Goal: Book appointment/travel/reservation

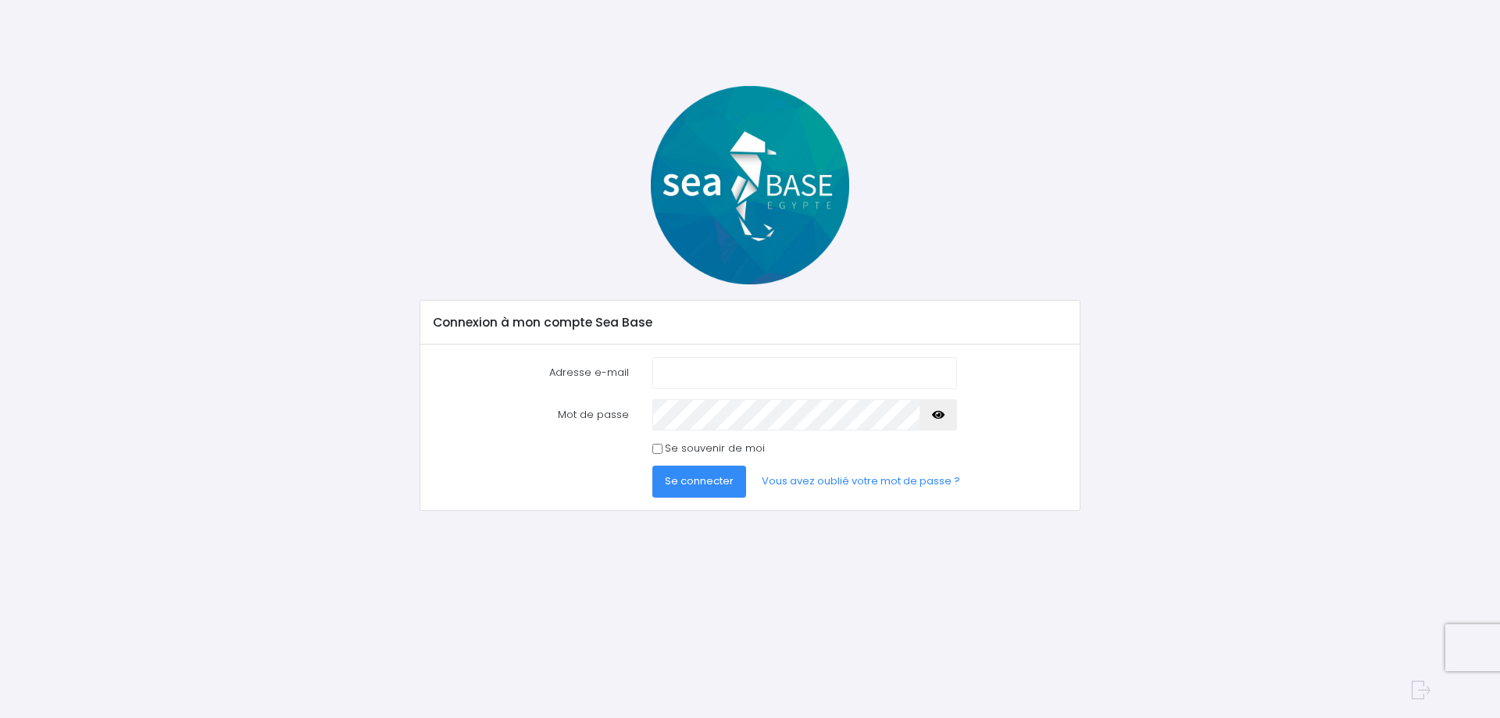
click at [667, 367] on input "Adresse e-mail" at bounding box center [804, 372] width 305 height 31
type input "[EMAIL_ADDRESS][DOMAIN_NAME]"
click at [652, 466] on button "Se connecter" at bounding box center [699, 481] width 94 height 31
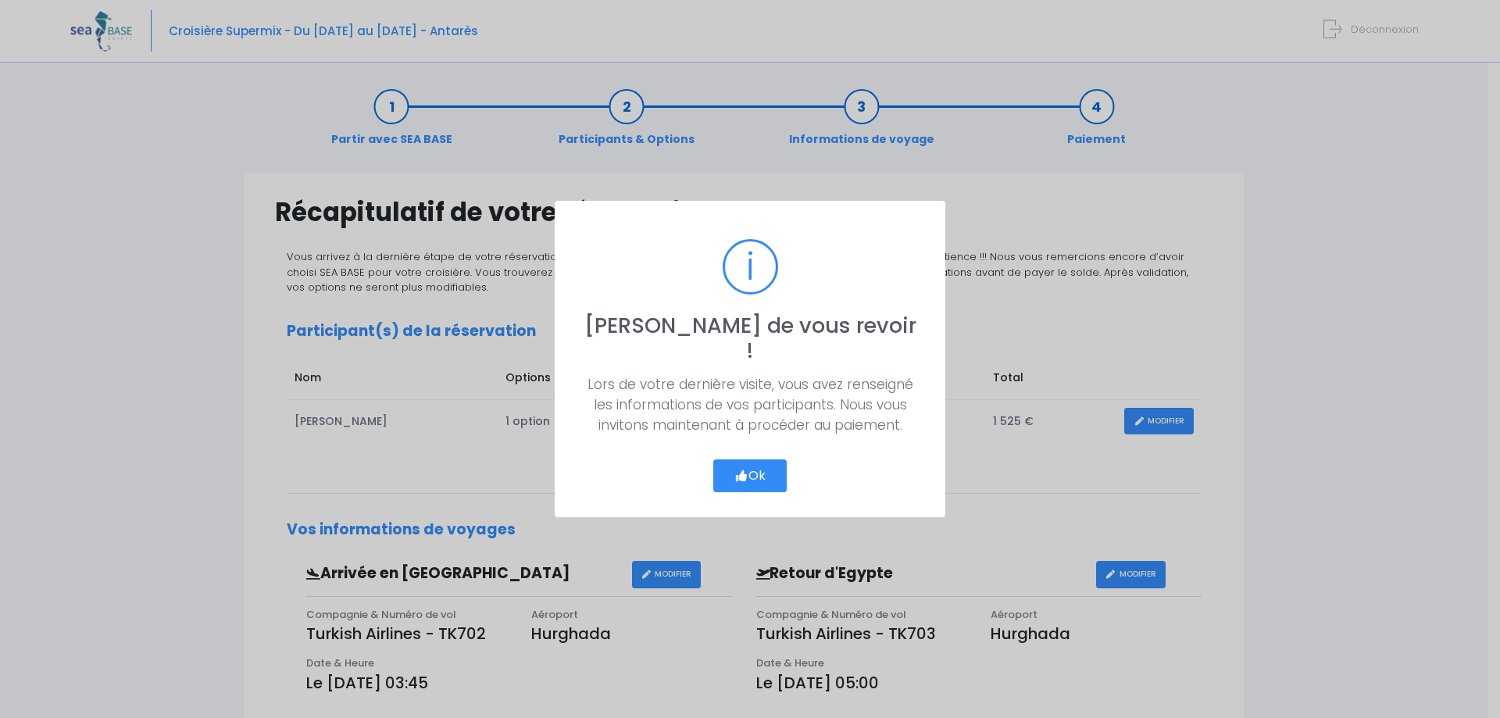
click at [769, 472] on button "Ok" at bounding box center [749, 475] width 73 height 33
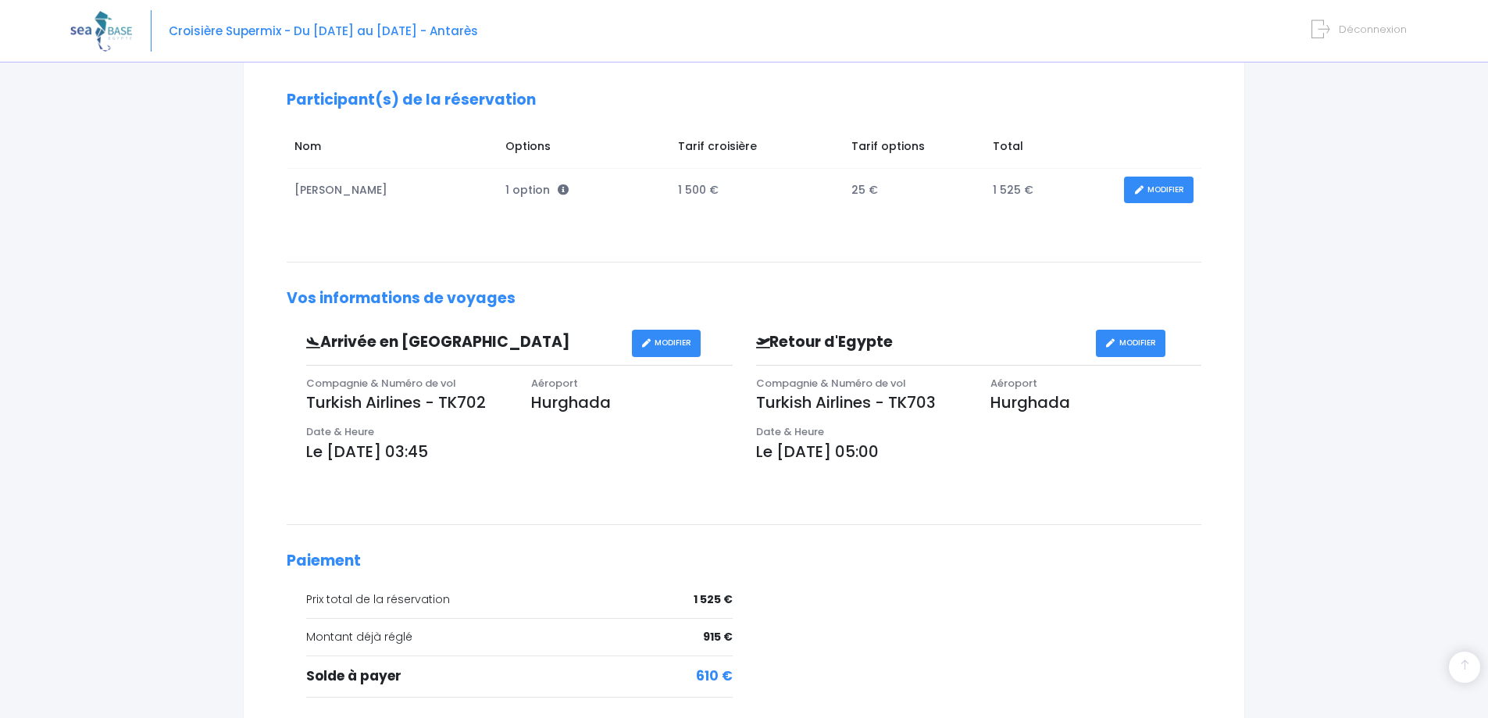
scroll to position [380, 0]
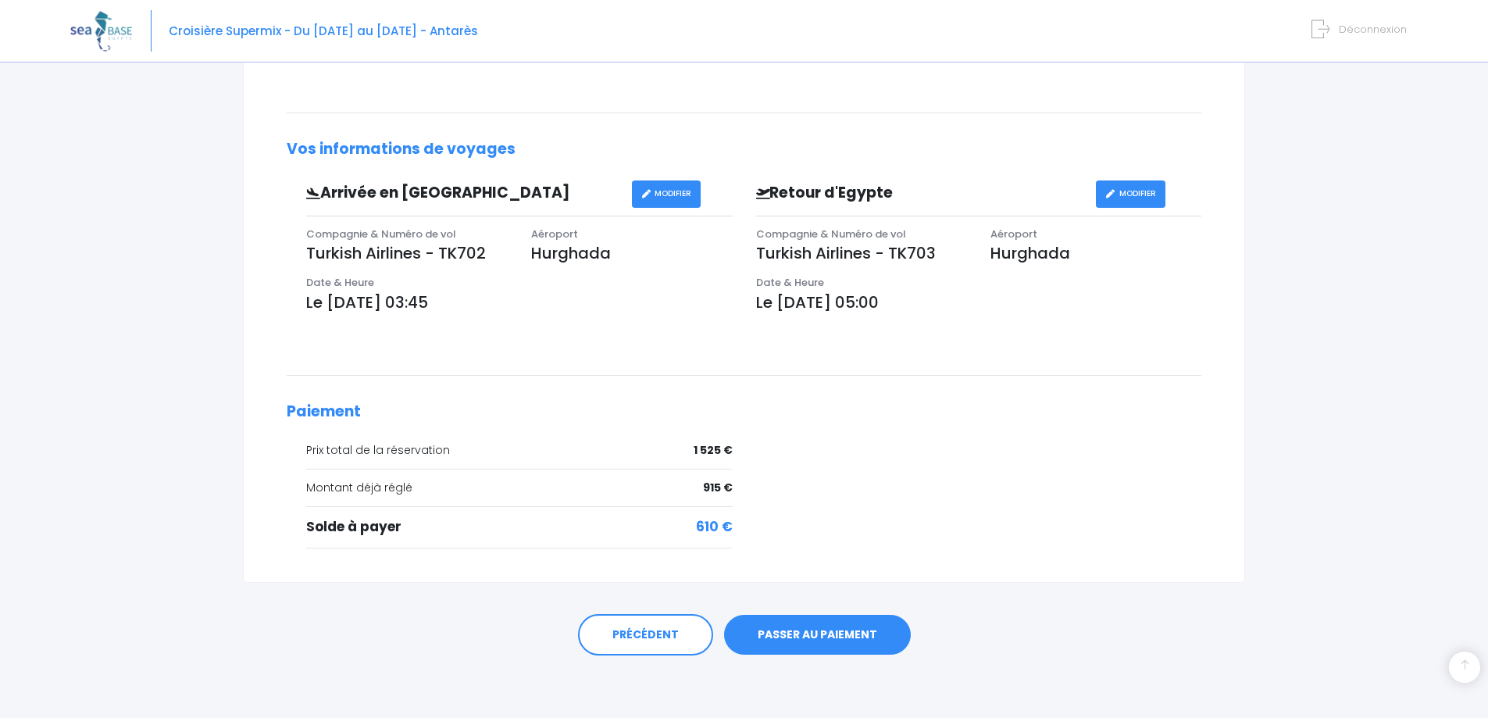
click at [837, 638] on link "PASSER AU PAIEMENT" at bounding box center [817, 635] width 187 height 41
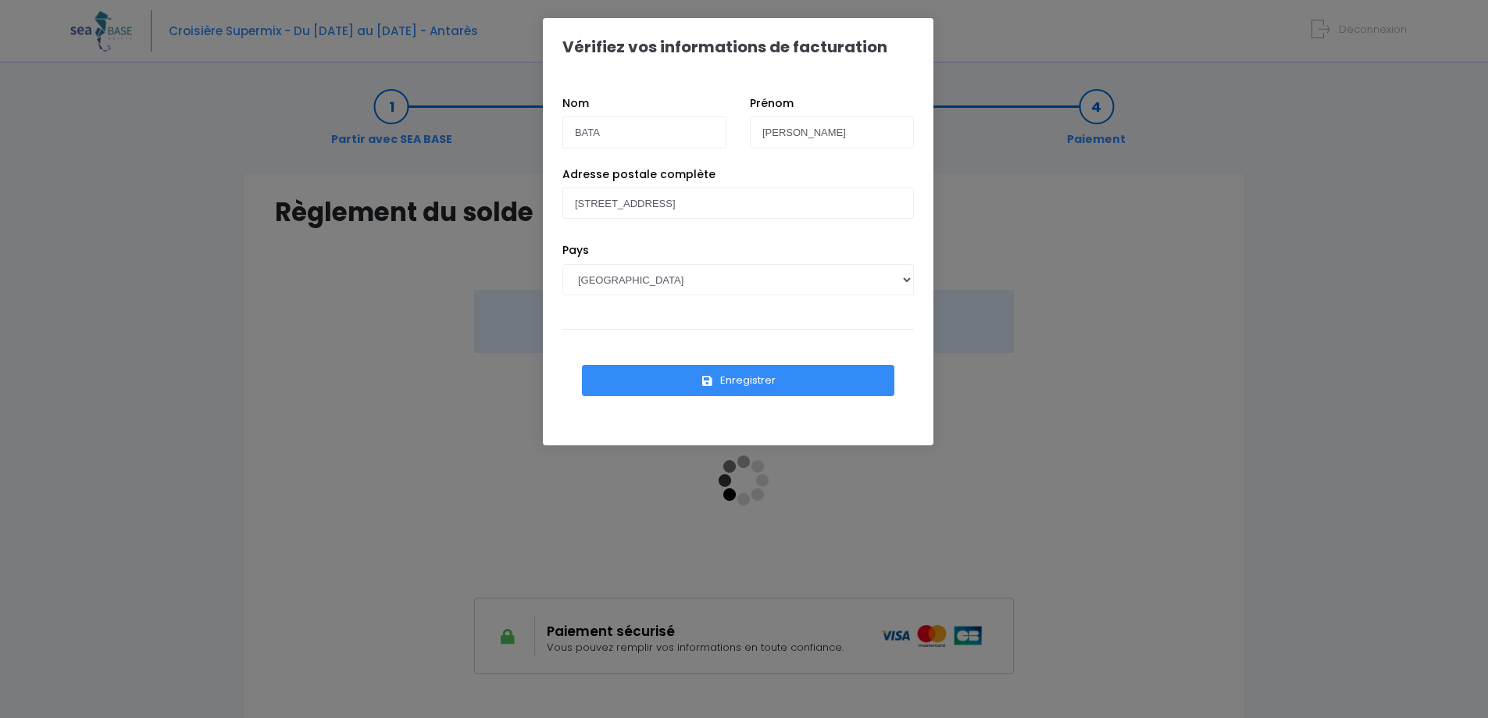
click at [738, 380] on button "Enregistrer" at bounding box center [738, 380] width 312 height 31
click at [733, 375] on button "Enregistrer" at bounding box center [738, 380] width 312 height 31
